Goal: Find specific page/section: Find specific page/section

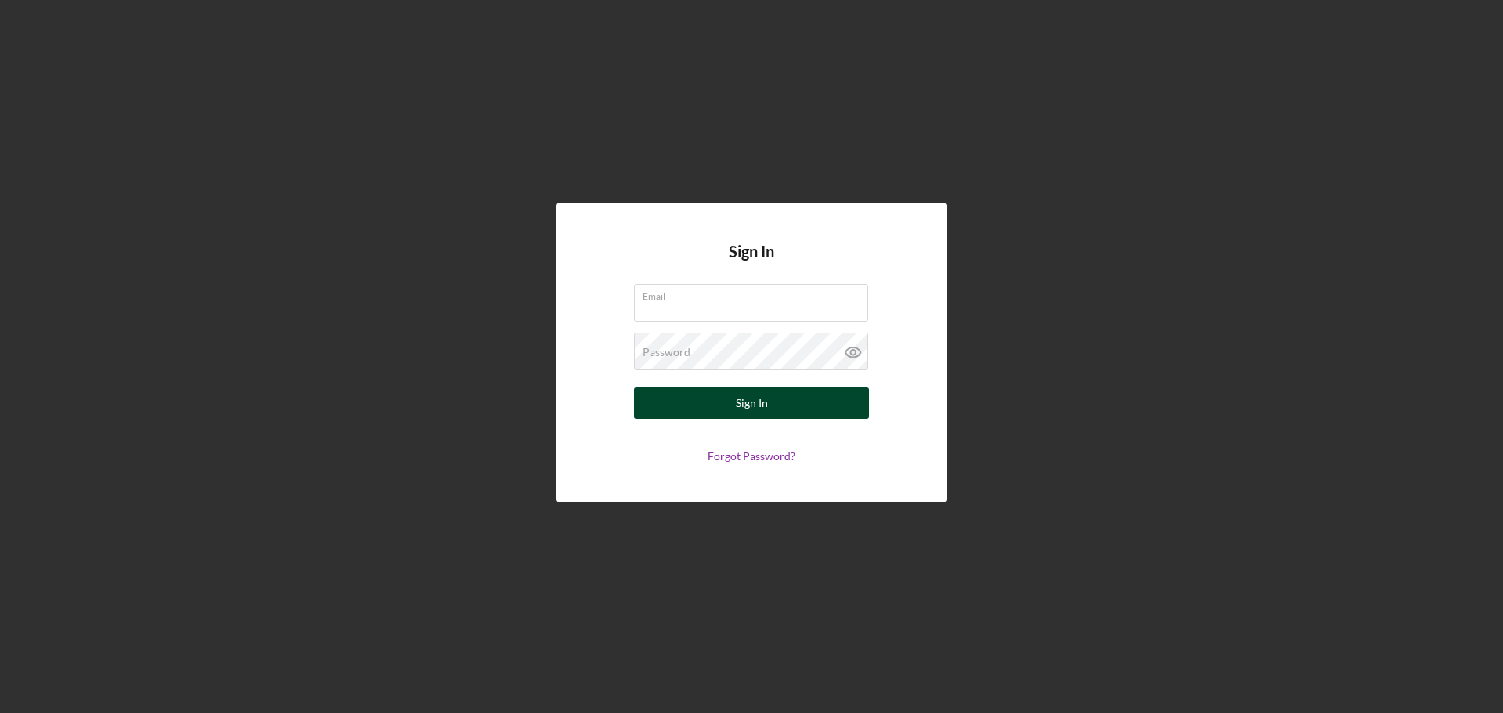
type input "[EMAIL_ADDRESS][DOMAIN_NAME]"
click at [765, 390] on div "Sign In" at bounding box center [752, 402] width 32 height 31
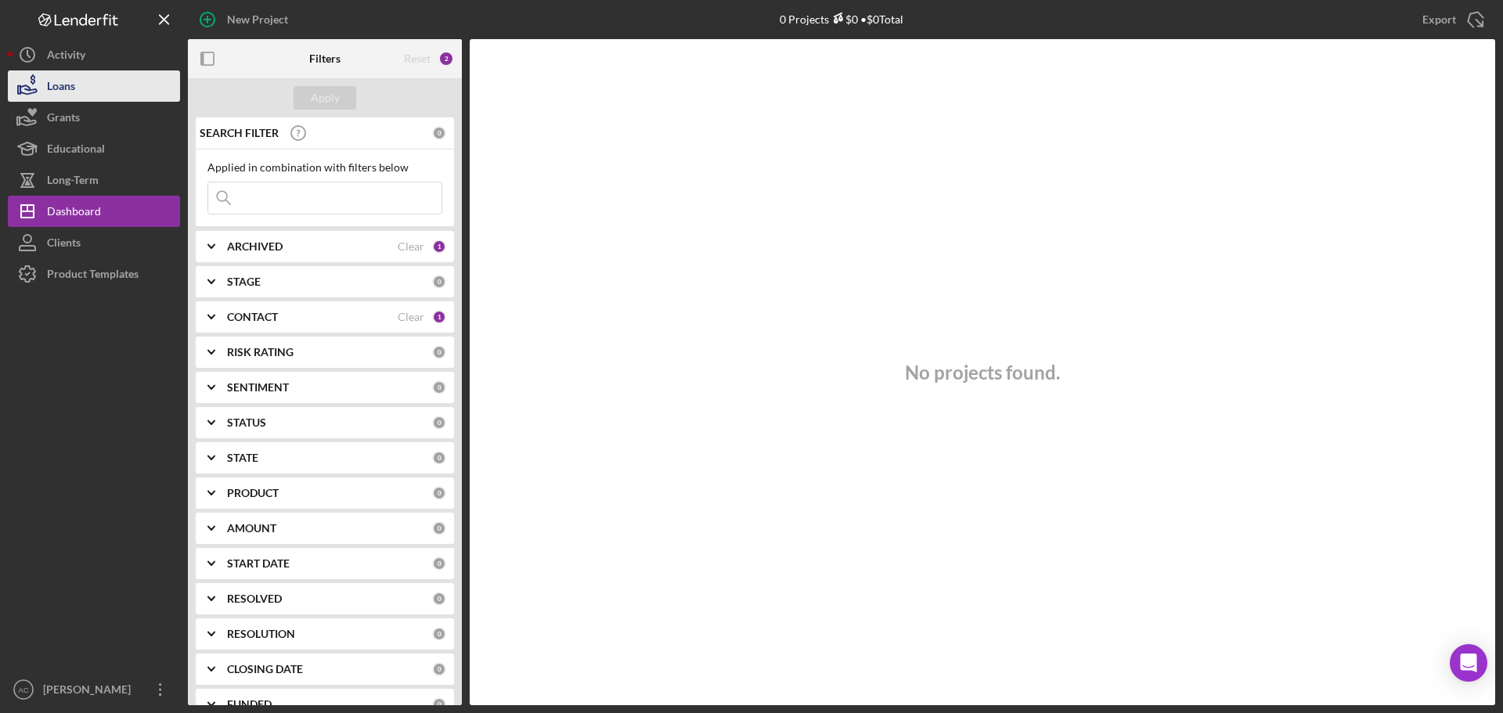
click at [91, 91] on button "Loans" at bounding box center [94, 85] width 172 height 31
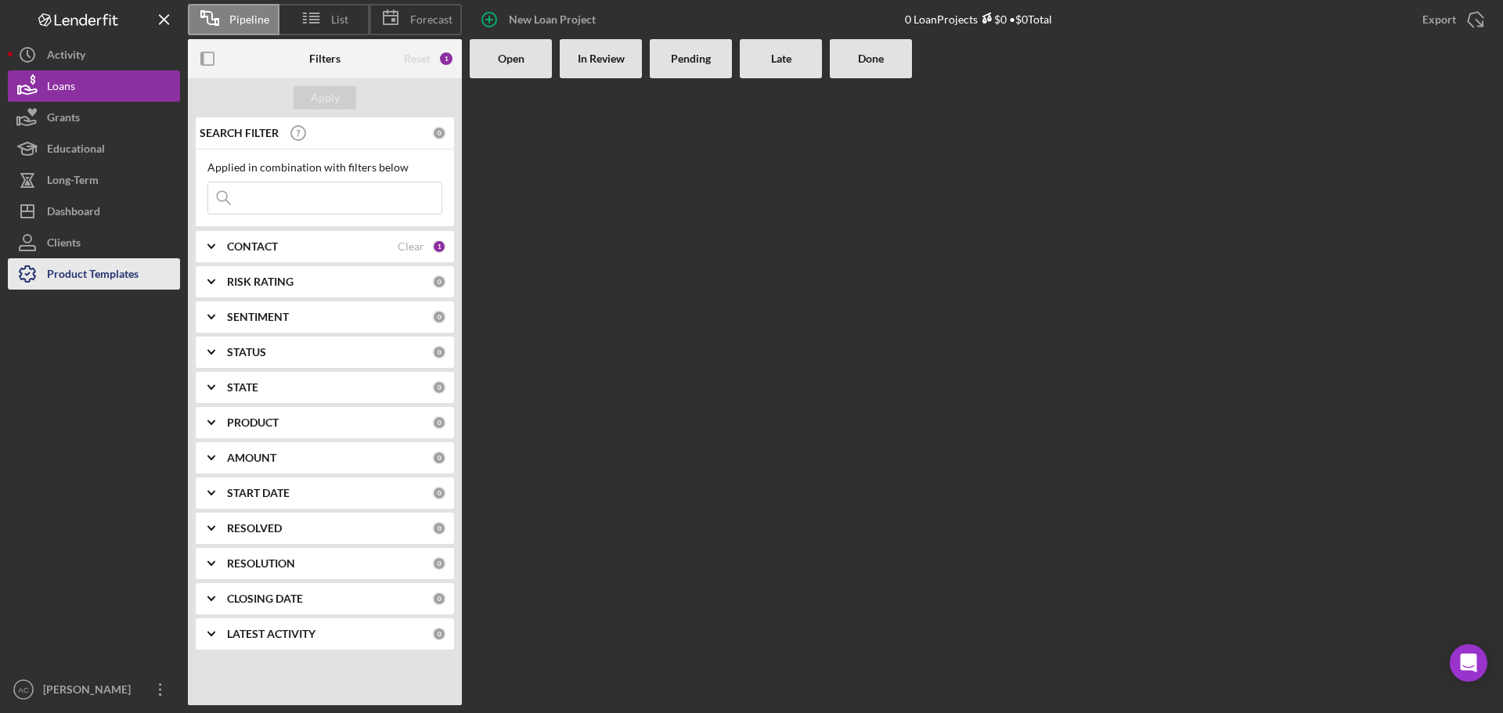
click at [81, 270] on div "Product Templates" at bounding box center [93, 275] width 92 height 35
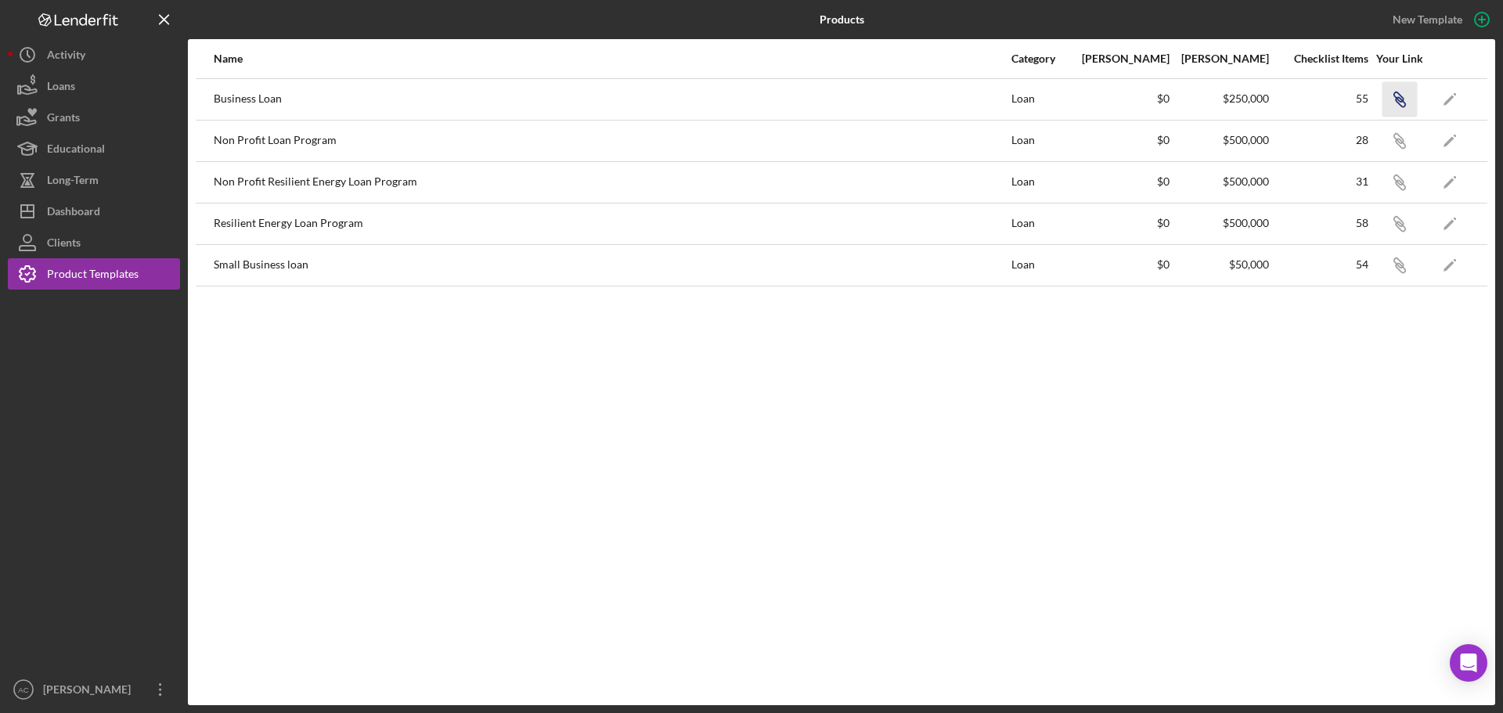
click at [1399, 95] on icon "button" at bounding box center [1397, 96] width 9 height 9
